Goal: Transaction & Acquisition: Purchase product/service

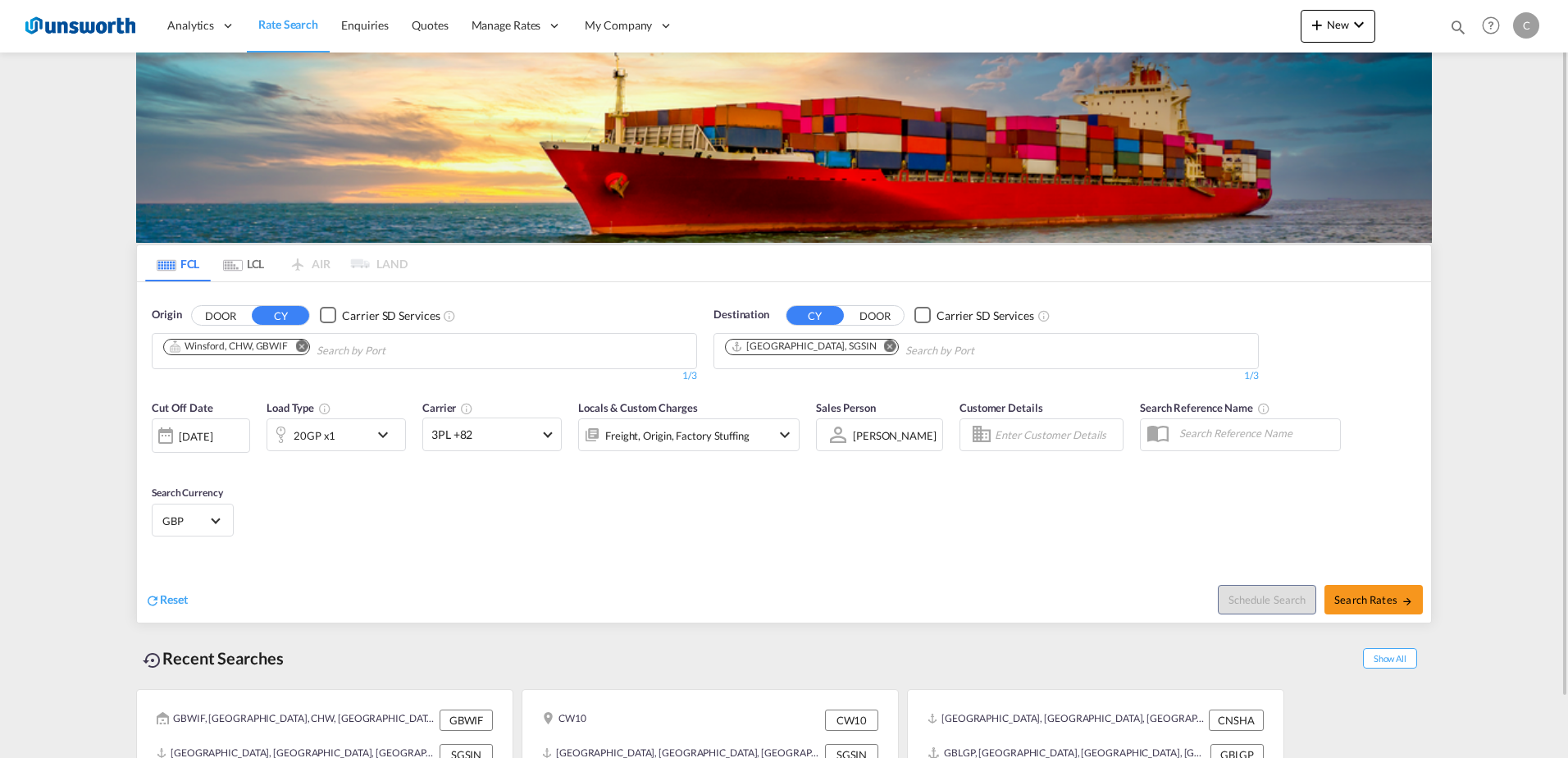
click at [304, 347] on md-icon "Remove" at bounding box center [301, 345] width 12 height 12
type input "s"
click at [219, 311] on button "DOOR" at bounding box center [220, 315] width 58 height 19
click at [243, 363] on body "Analytics Reports Dashboard Rate Search Enquiries Quotes" at bounding box center [784, 379] width 1568 height 758
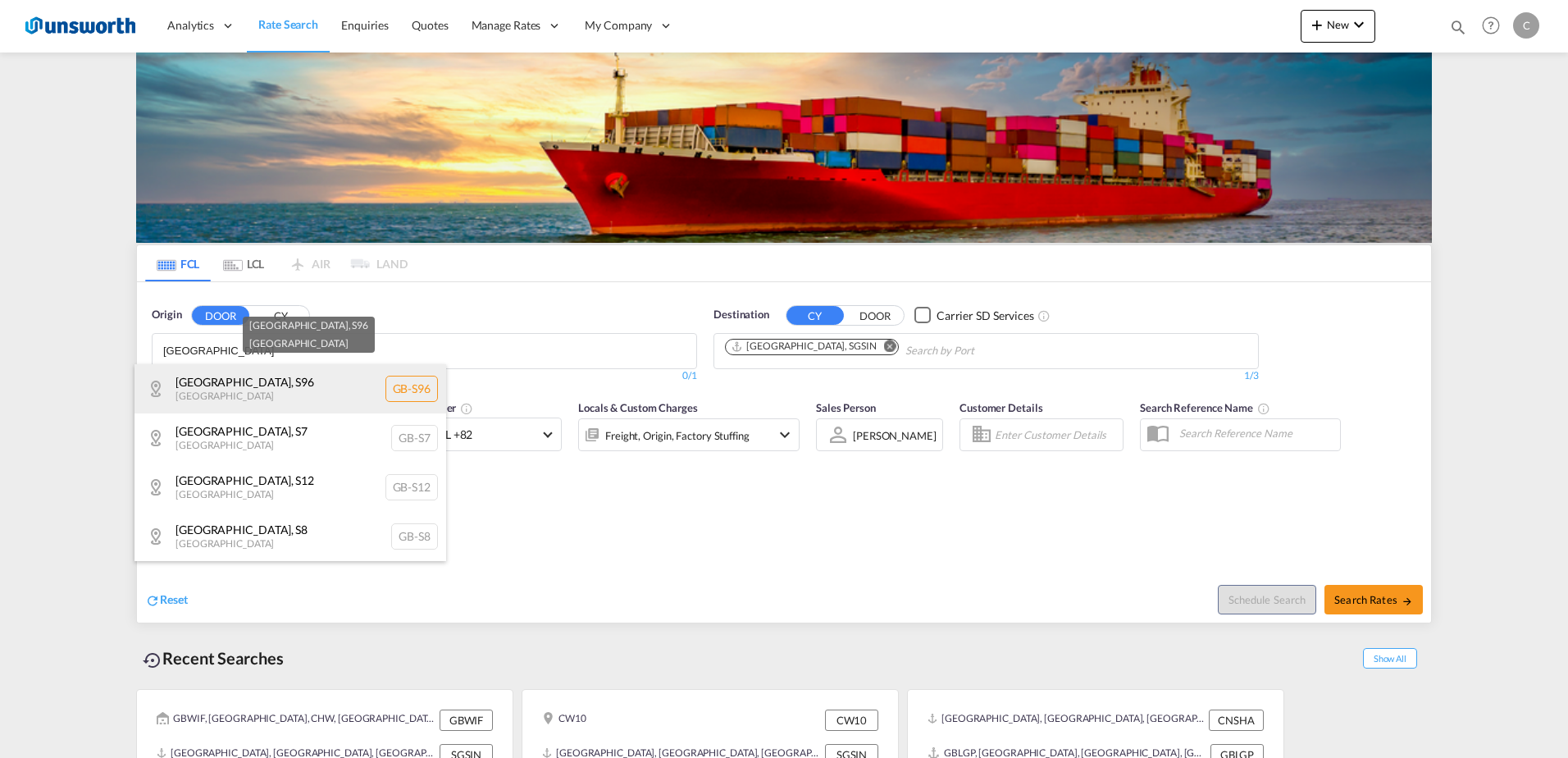
type input "[GEOGRAPHIC_DATA]"
click at [230, 383] on div "[GEOGRAPHIC_DATA] , S96 [GEOGRAPHIC_DATA] [GEOGRAPHIC_DATA]-S96" at bounding box center [289, 388] width 311 height 49
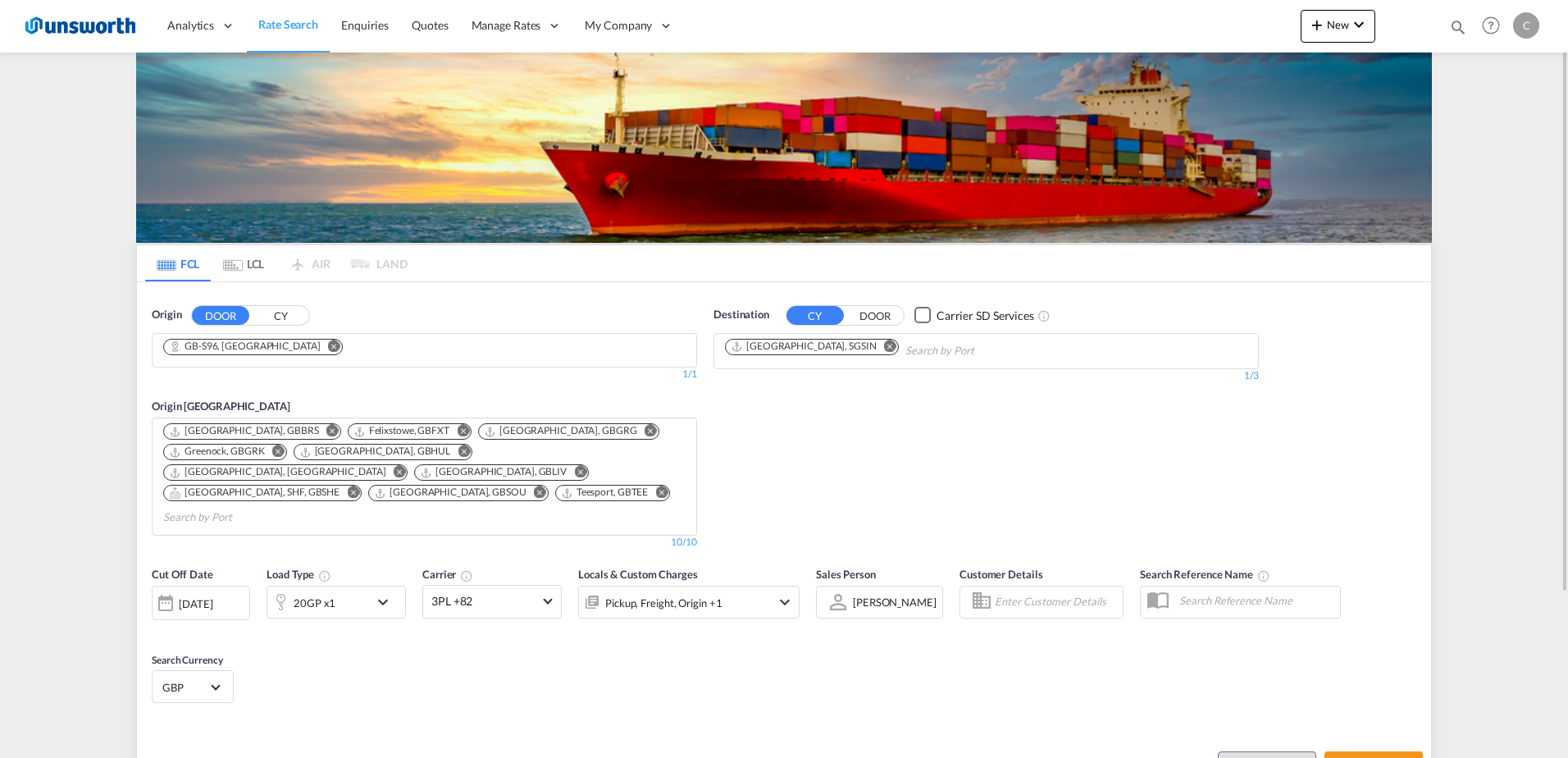
click at [284, 314] on button "CY" at bounding box center [281, 315] width 58 height 19
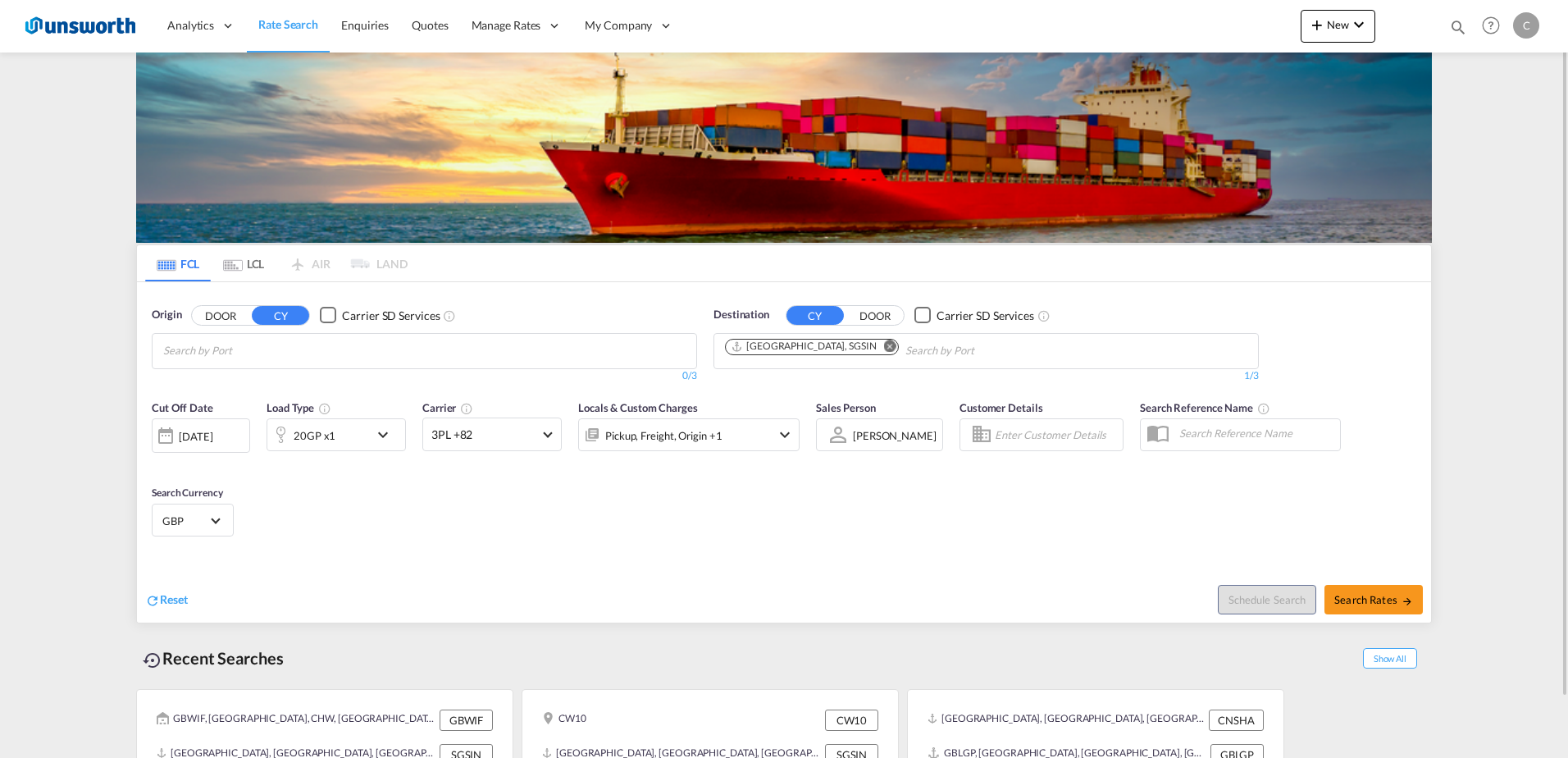
click at [332, 315] on div "Checkbox No Ink" at bounding box center [328, 314] width 16 height 16
click at [332, 345] on body "Analytics Reports Dashboard Rate Search Enquiries Quotes" at bounding box center [784, 379] width 1568 height 758
type input "[GEOGRAPHIC_DATA]"
click at [260, 376] on div "[GEOGRAPHIC_DATA] , SHF [GEOGRAPHIC_DATA] GBSHE" at bounding box center [289, 388] width 311 height 49
click at [884, 343] on md-icon "Remove" at bounding box center [889, 345] width 12 height 12
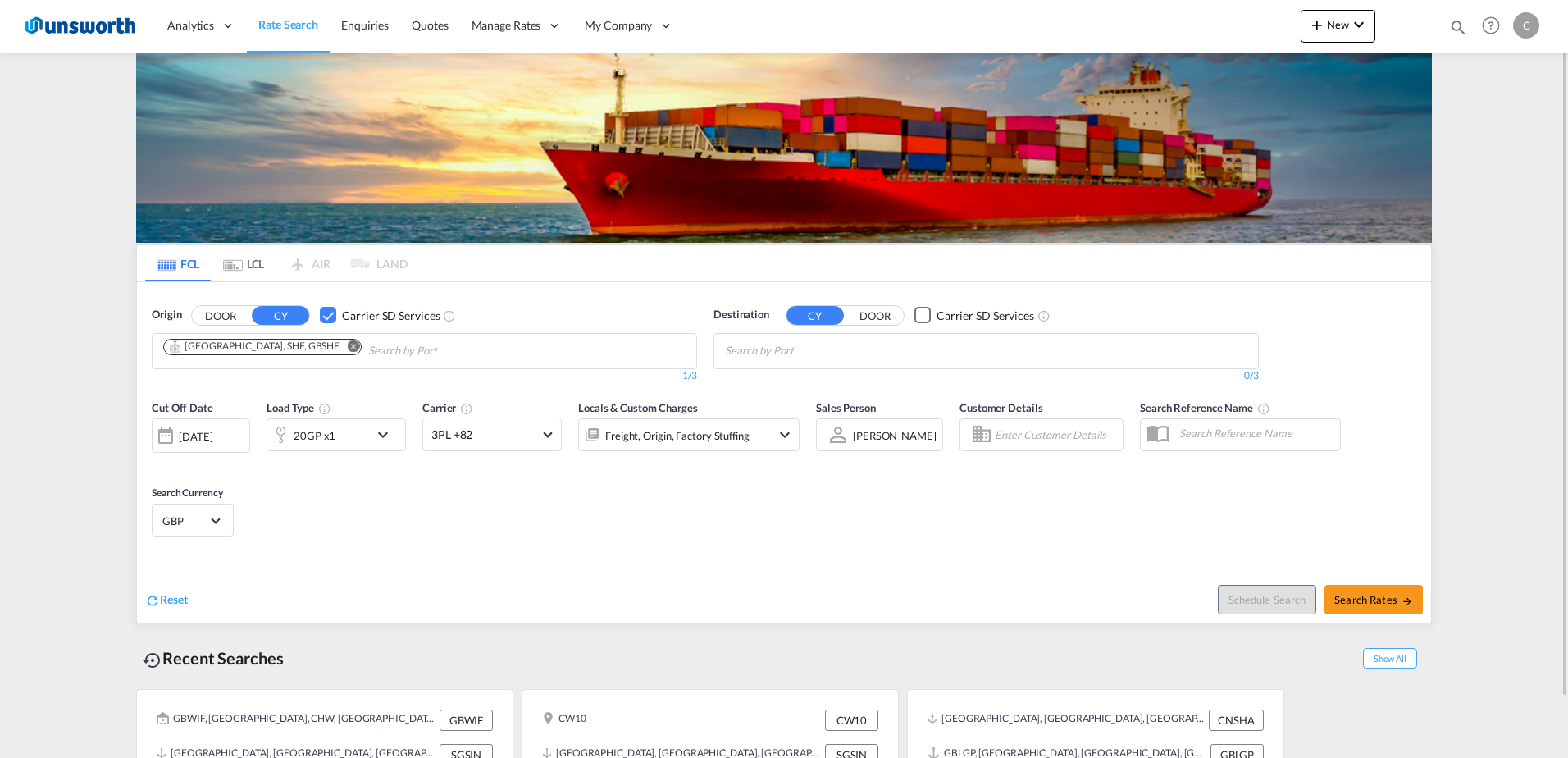
scroll to position [65, 0]
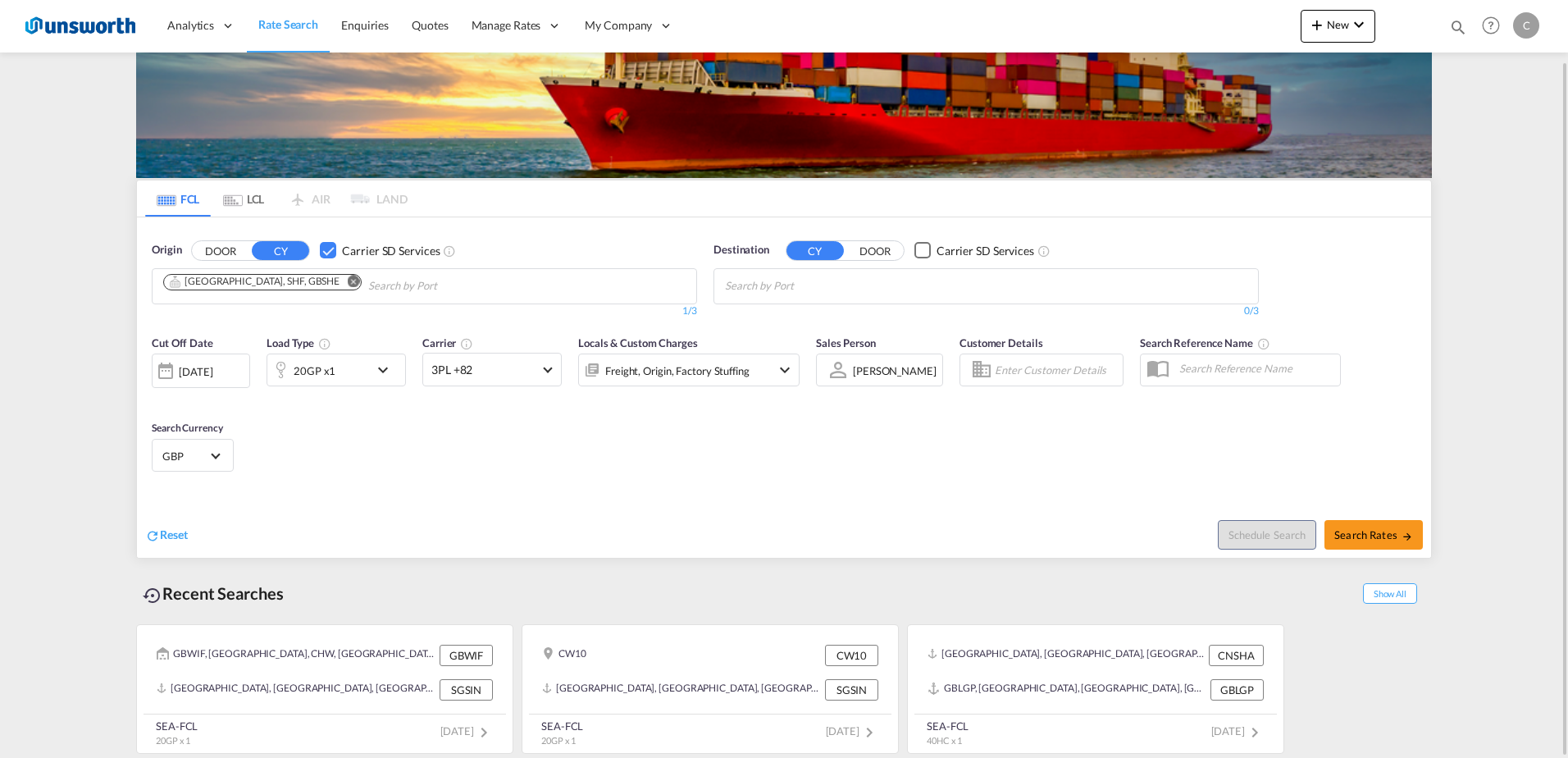
click at [803, 287] on body "Analytics Reports Dashboard Rate Search Enquiries Quotes" at bounding box center [784, 379] width 1568 height 758
type input "port of [GEOGRAPHIC_DATA]"
click at [774, 327] on div "Port-of-[GEOGRAPHIC_DATA] [GEOGRAPHIC_DATA] TTPOS" at bounding box center [851, 323] width 311 height 49
click at [380, 366] on md-icon "icon-chevron-down" at bounding box center [386, 370] width 28 height 20
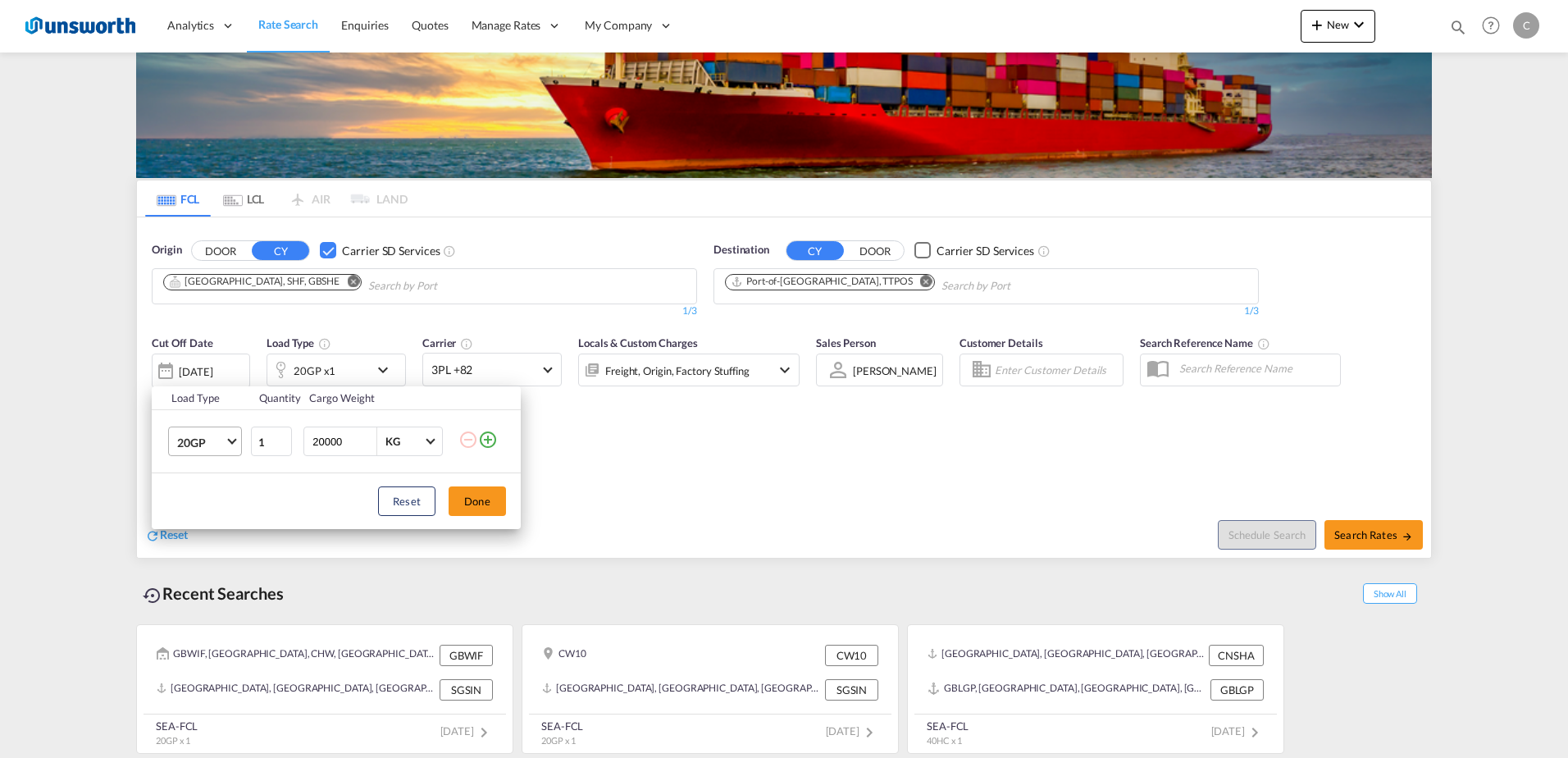
click at [229, 443] on md-select-value "20GP" at bounding box center [208, 441] width 65 height 28
click at [209, 514] on md-option "40HC" at bounding box center [219, 520] width 111 height 39
click at [475, 496] on button "Done" at bounding box center [477, 500] width 58 height 30
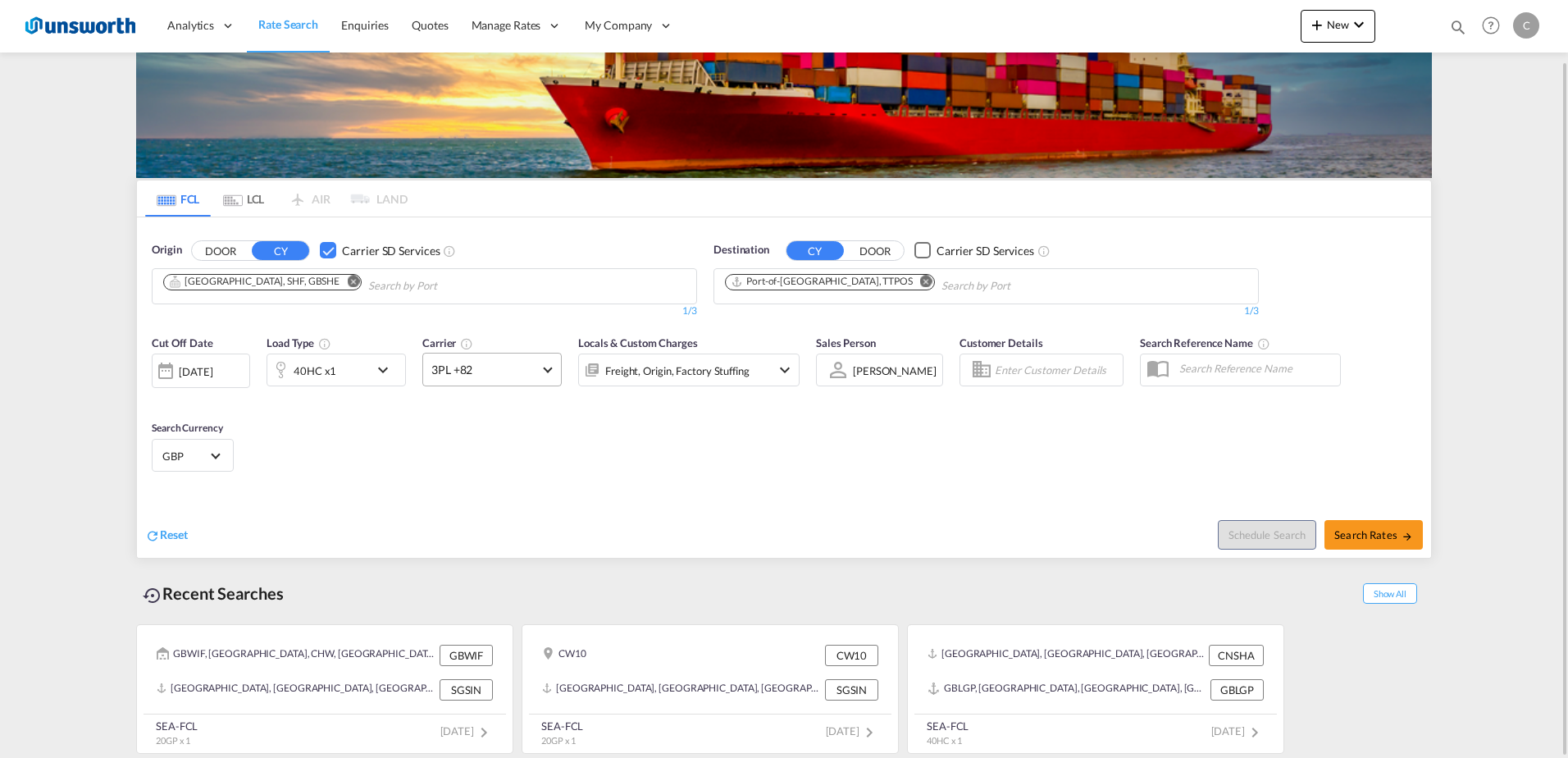
click at [543, 371] on md-select-value "3PL +82" at bounding box center [492, 369] width 138 height 32
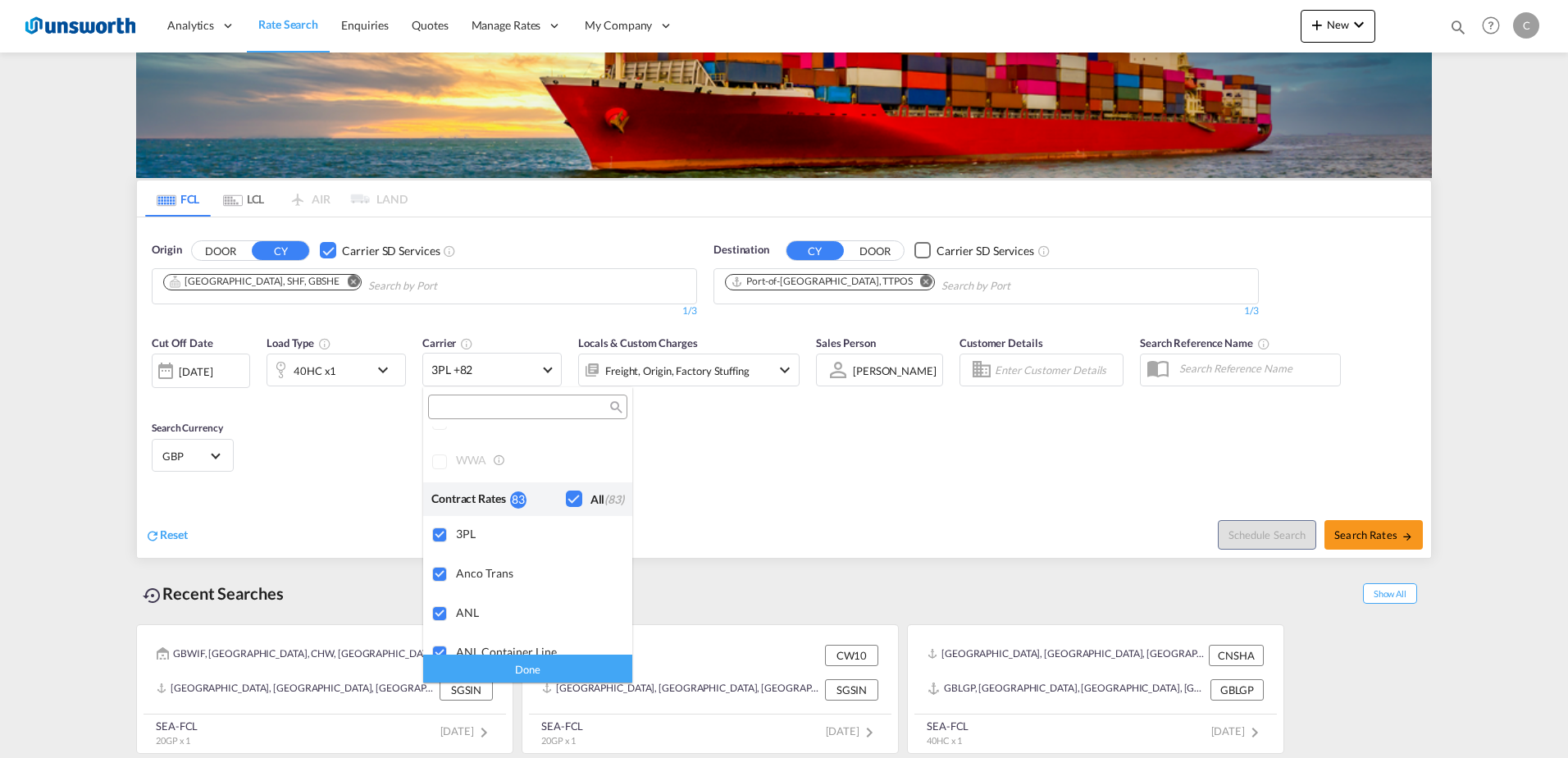
scroll to position [0, 0]
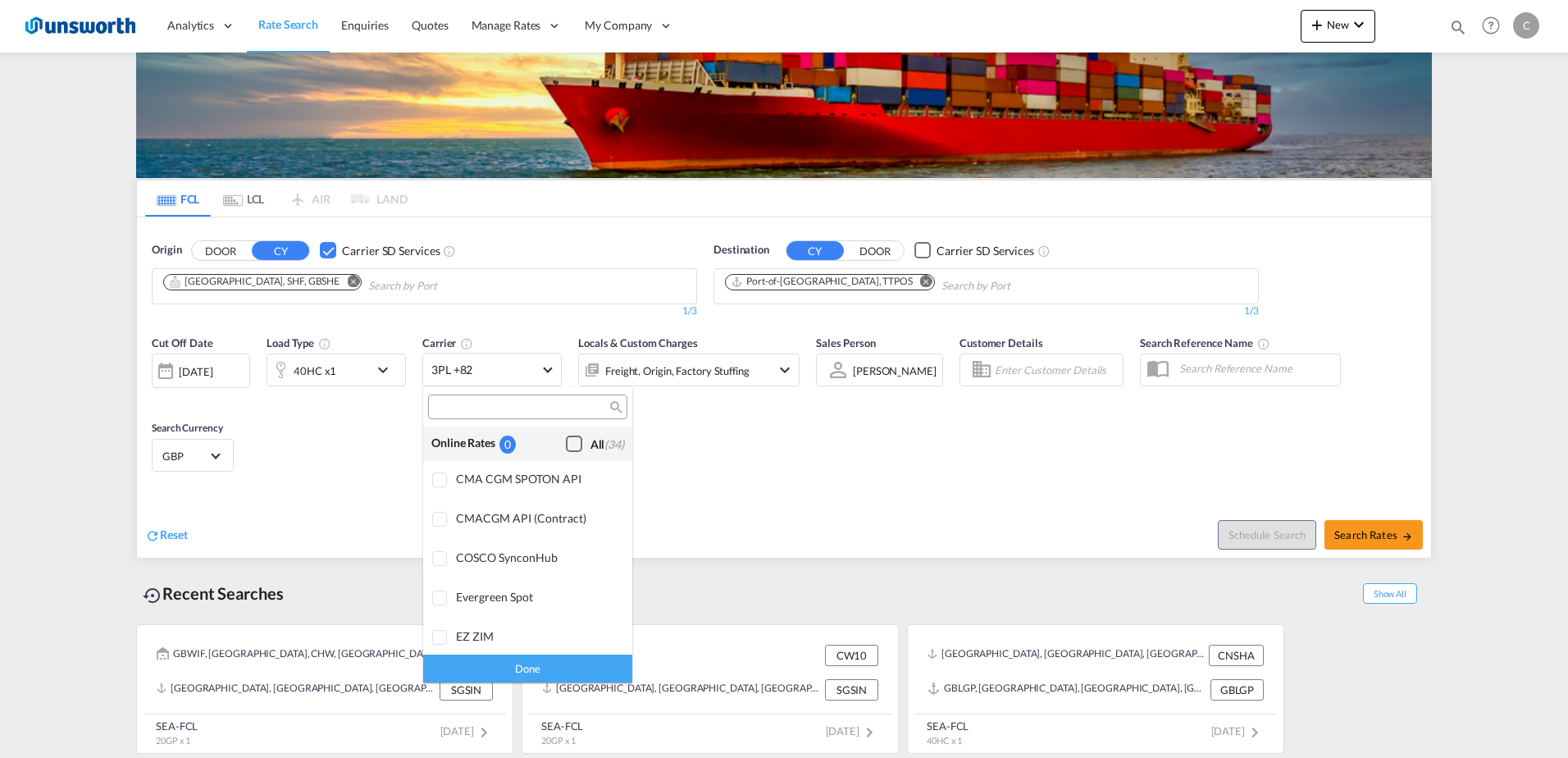
click at [565, 442] on div "Checkbox No Ink" at bounding box center [573, 443] width 16 height 16
click at [557, 662] on div "Done" at bounding box center [527, 668] width 209 height 29
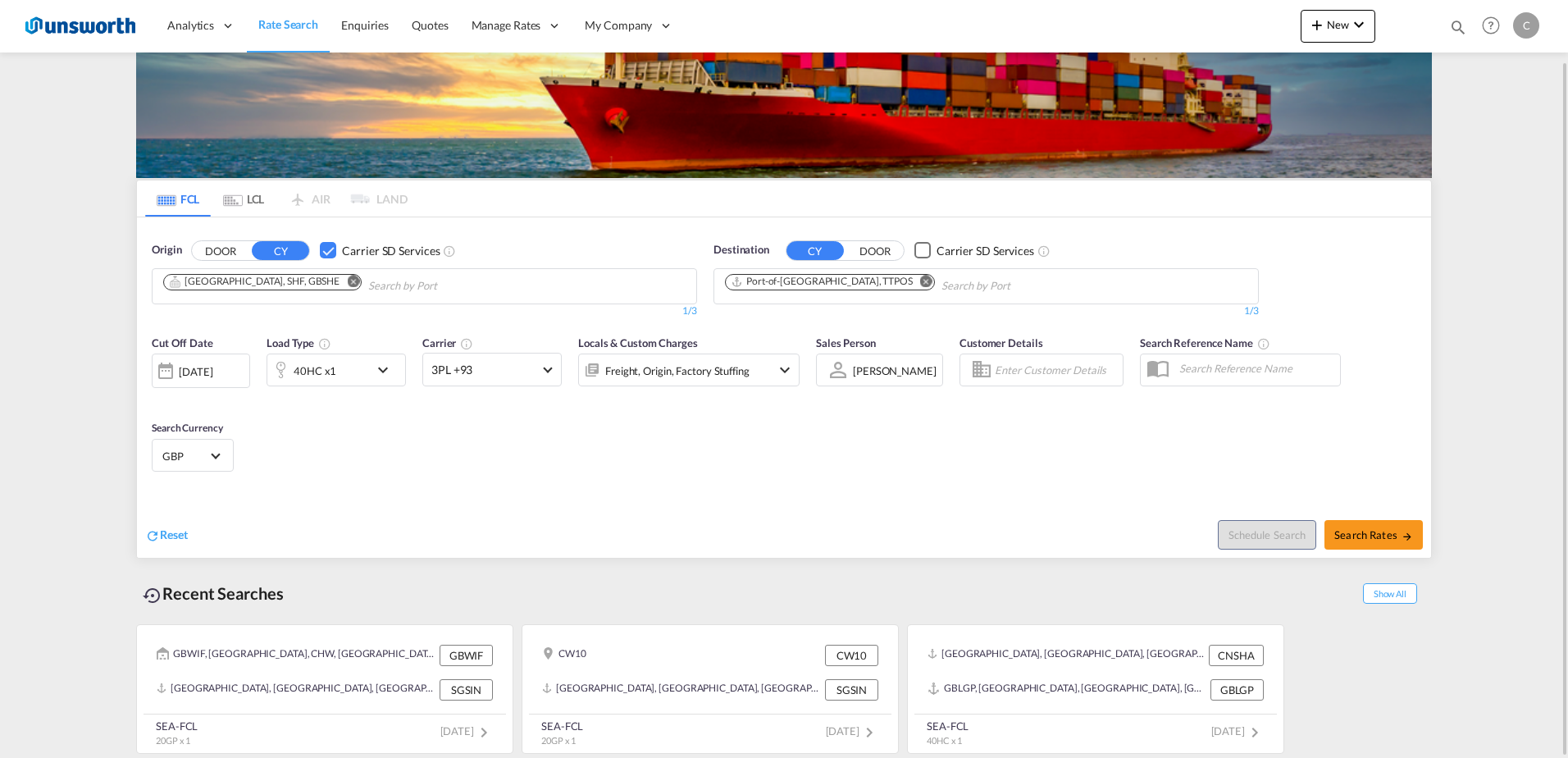
click at [784, 368] on md-icon "icon-chevron-down" at bounding box center [784, 370] width 20 height 20
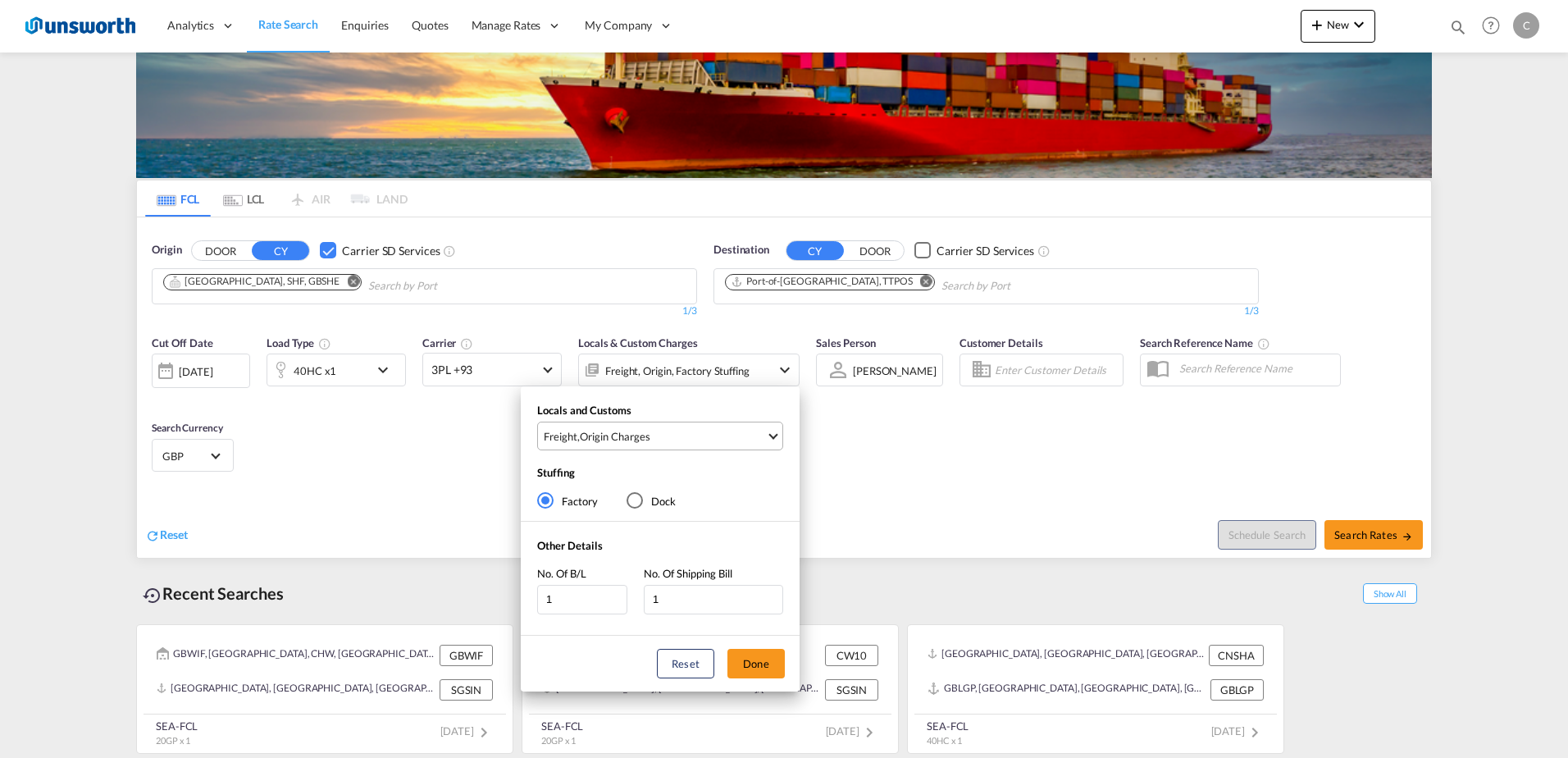
click at [777, 432] on md-select-value "Freight , Origin Charges" at bounding box center [662, 436] width 241 height 27
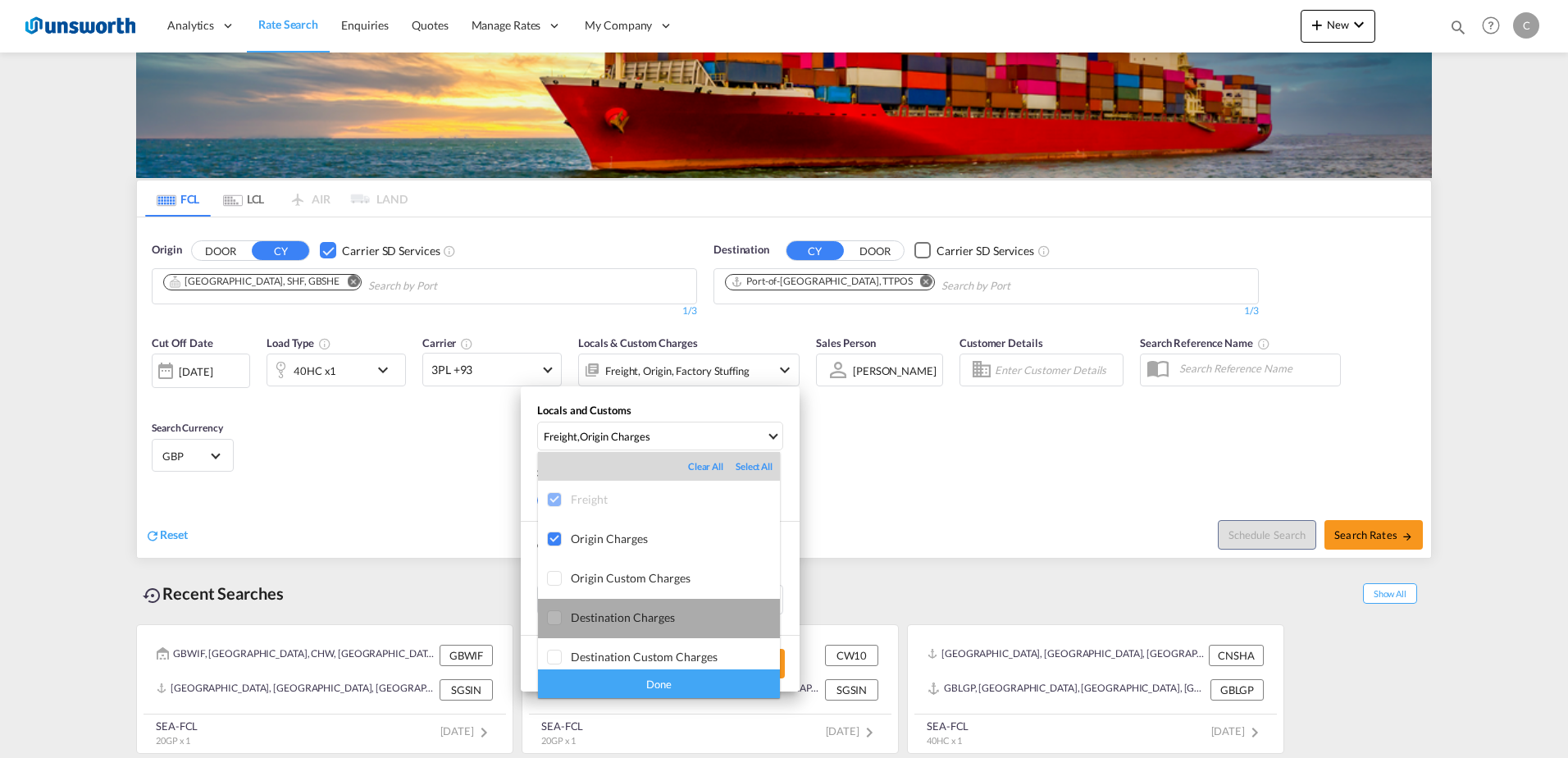
click at [662, 617] on div "Destination Charges" at bounding box center [675, 617] width 209 height 14
click at [696, 683] on div "Done" at bounding box center [658, 683] width 242 height 29
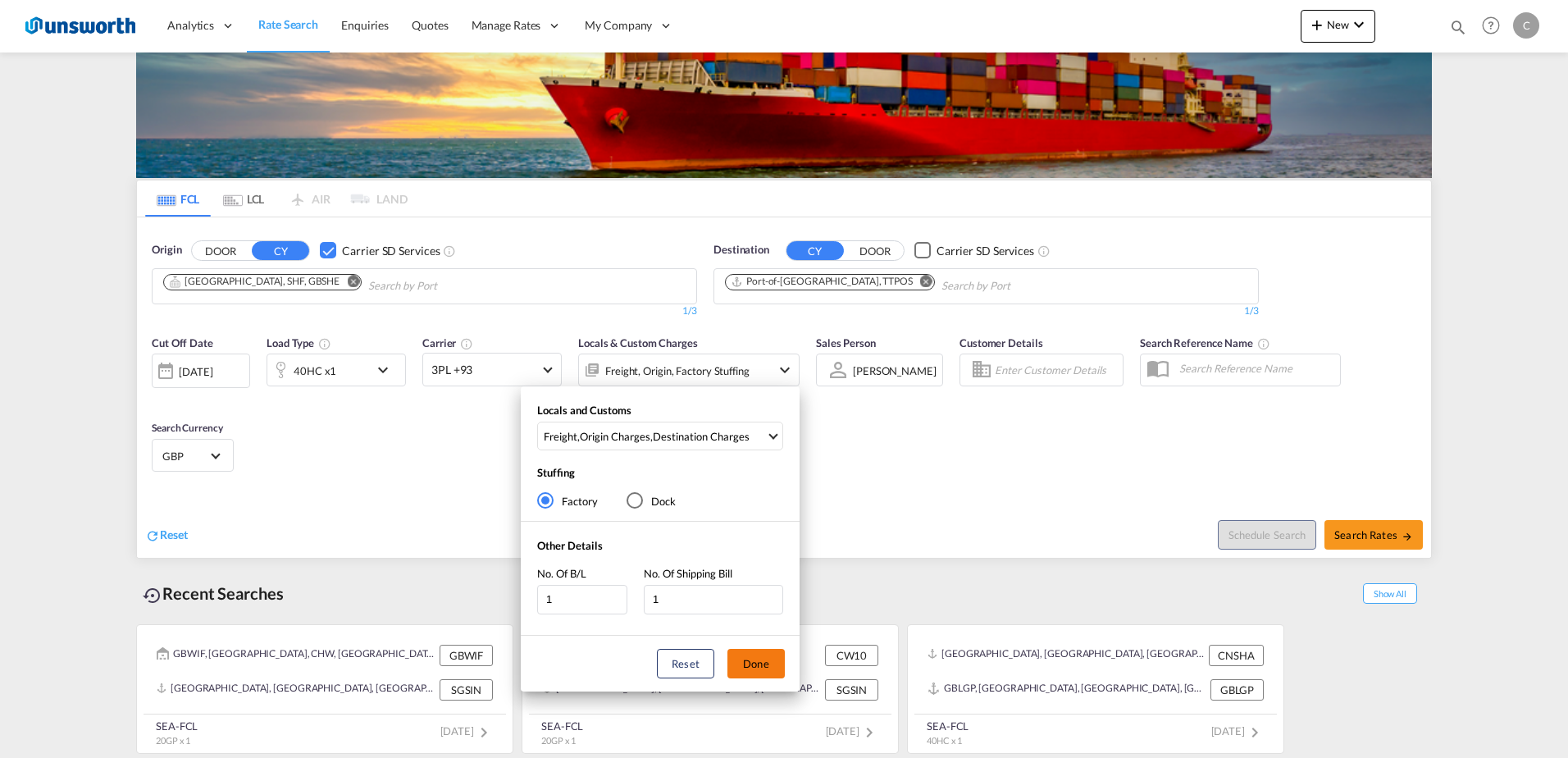
click at [757, 651] on button "Done" at bounding box center [756, 663] width 58 height 30
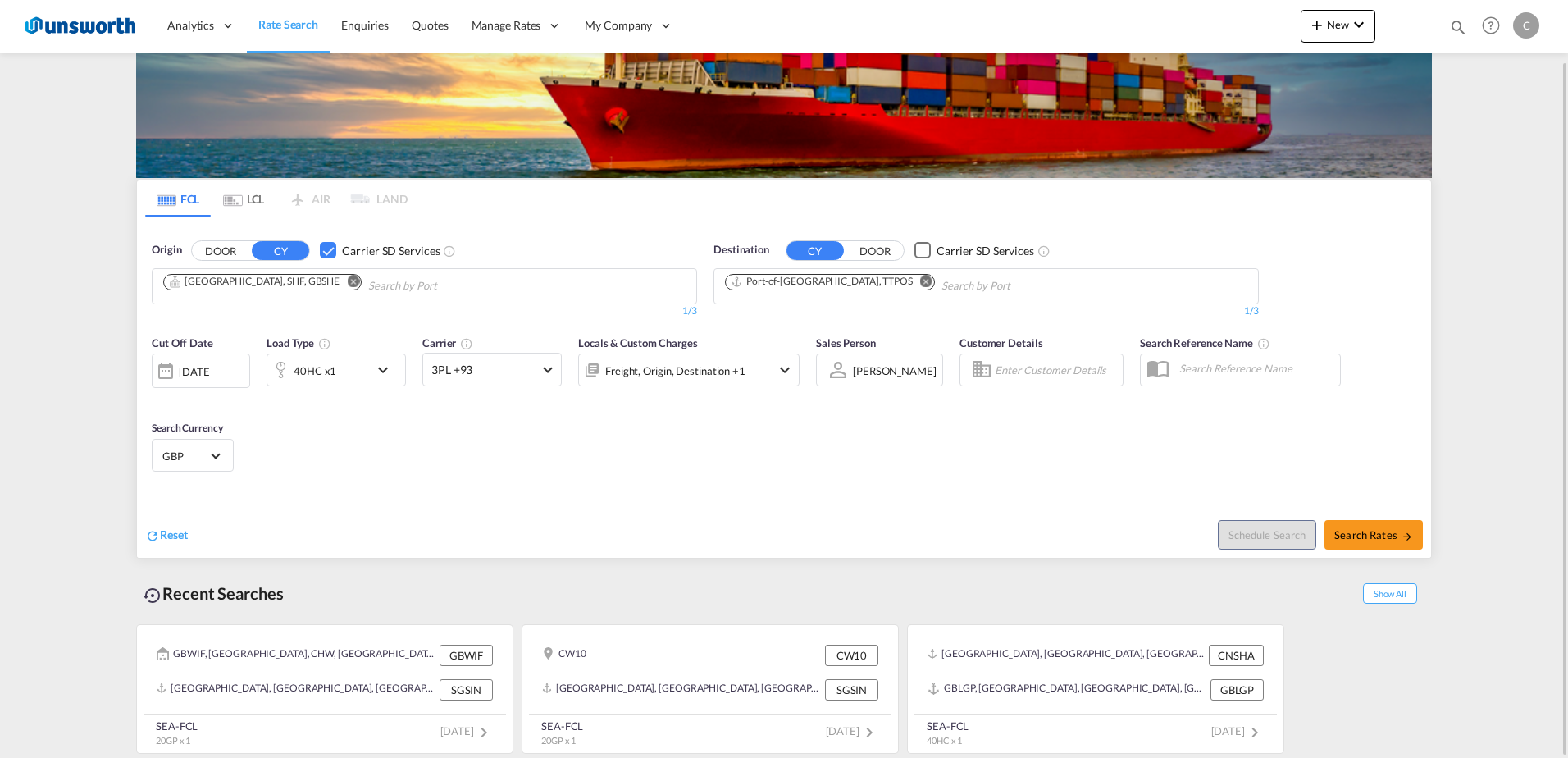
click at [786, 369] on md-icon "icon-chevron-down" at bounding box center [784, 370] width 20 height 20
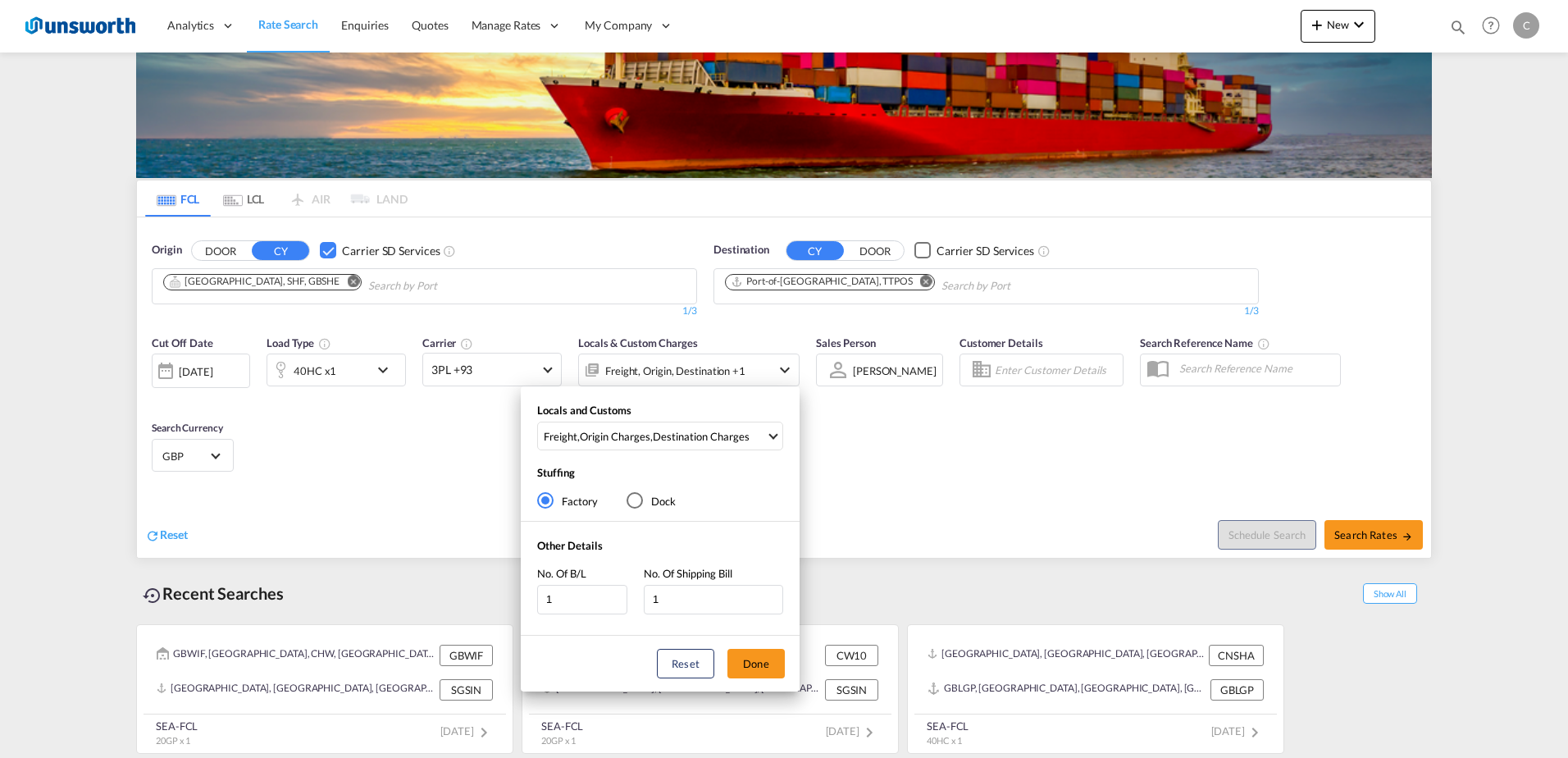
click at [546, 498] on div "Factory" at bounding box center [545, 500] width 9 height 9
click at [639, 495] on div "Dock" at bounding box center [634, 499] width 16 height 16
click at [634, 495] on div "Dock" at bounding box center [634, 499] width 16 height 16
click at [750, 658] on button "Done" at bounding box center [756, 663] width 58 height 30
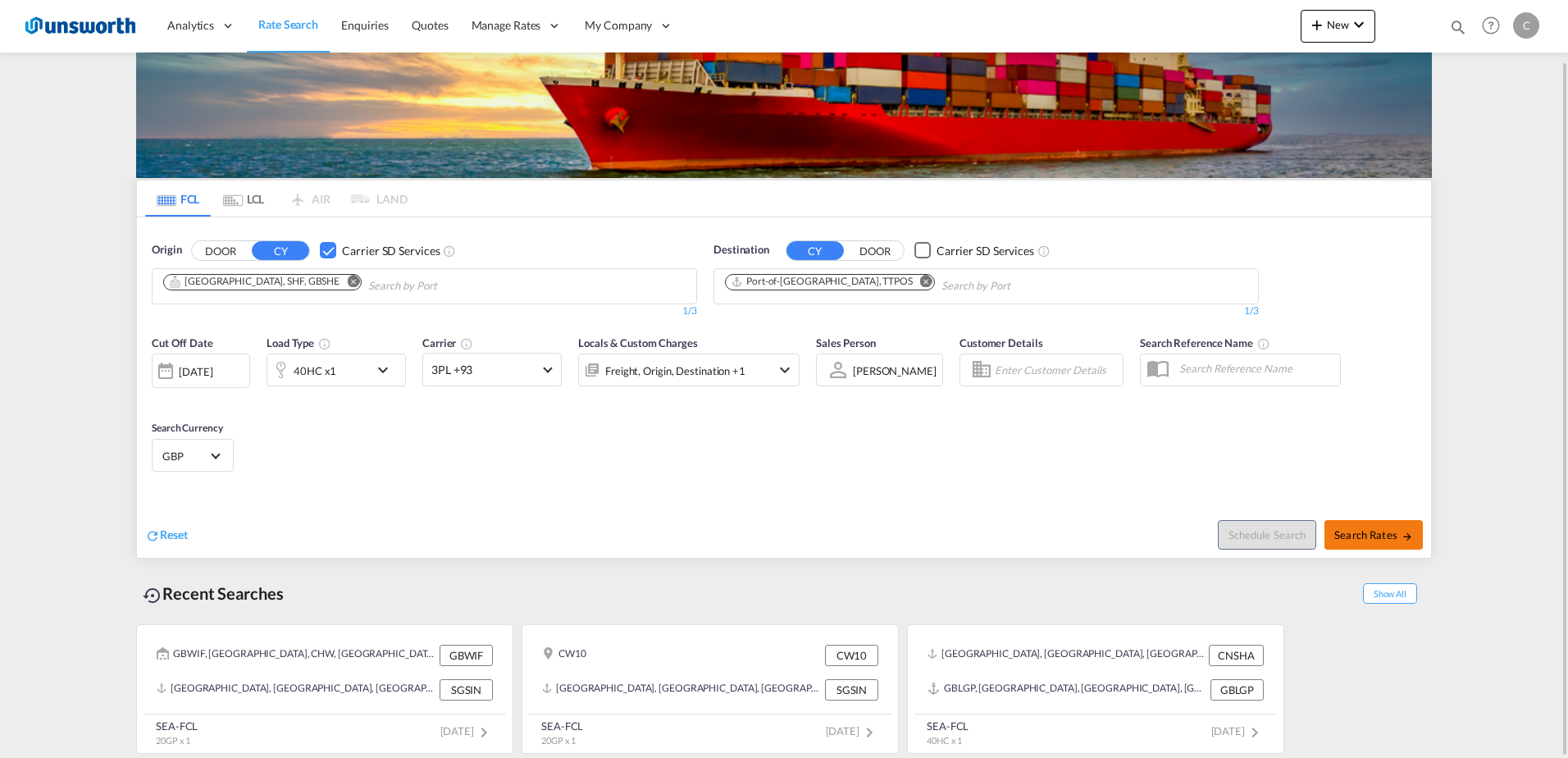
click at [1363, 540] on span "Search Rates" at bounding box center [1373, 535] width 79 height 13
type input "GBSHE to TTPOS / [DATE]"
